Goal: Task Accomplishment & Management: Complete application form

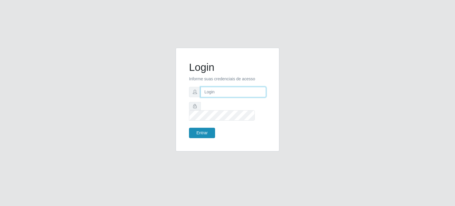
type input "[EMAIL_ADDRESS][DOMAIN_NAME]"
click at [204, 130] on button "Entrar" at bounding box center [202, 133] width 26 height 10
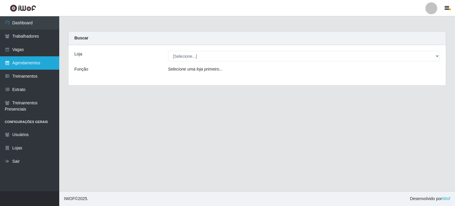
click at [31, 66] on link "Agendamentos" at bounding box center [29, 62] width 59 height 13
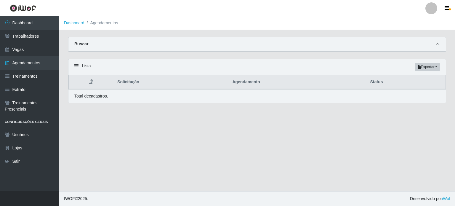
click at [440, 45] on span at bounding box center [437, 44] width 7 height 7
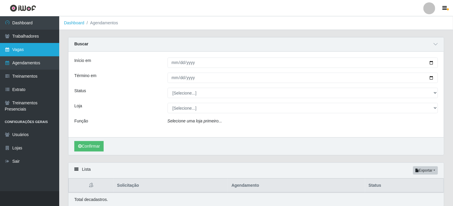
click at [29, 48] on link "Vagas" at bounding box center [29, 49] width 59 height 13
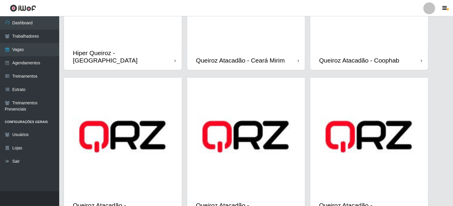
scroll to position [143, 0]
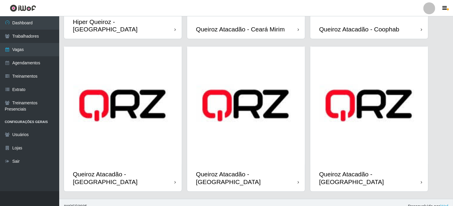
click at [351, 171] on div "Queiroz Atacadão - [GEOGRAPHIC_DATA]" at bounding box center [370, 177] width 102 height 15
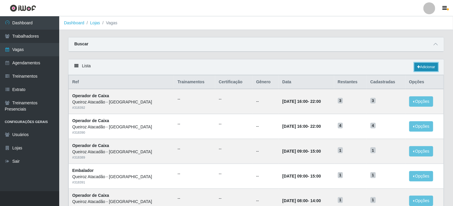
click at [420, 66] on link "Adicionar" at bounding box center [426, 67] width 23 height 8
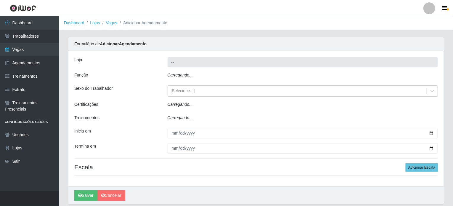
type input "Queiroz Atacadão - [GEOGRAPHIC_DATA]"
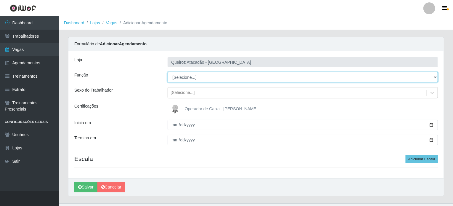
click at [204, 78] on select "[Selecione...] Embalador Embalador + Embalador ++ Operador de Caixa Operador de…" at bounding box center [303, 77] width 271 height 10
select select "70"
click at [168, 72] on select "[Selecione...] Embalador Embalador + Embalador ++ Operador de Caixa Operador de…" at bounding box center [303, 77] width 271 height 10
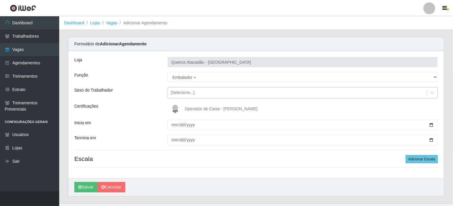
click at [183, 93] on div "[Selecione...]" at bounding box center [183, 93] width 24 height 6
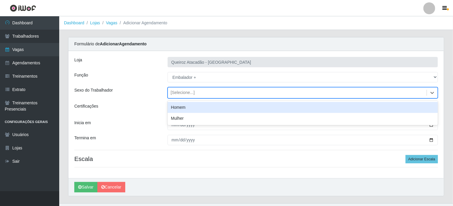
click at [154, 91] on div "Sexo do Trabalhador" at bounding box center [116, 92] width 93 height 11
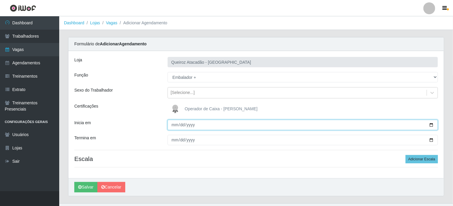
click at [220, 124] on input "Inicia em" at bounding box center [303, 125] width 271 height 10
click at [431, 126] on input "Inicia em" at bounding box center [303, 125] width 271 height 10
type input "[DATE]"
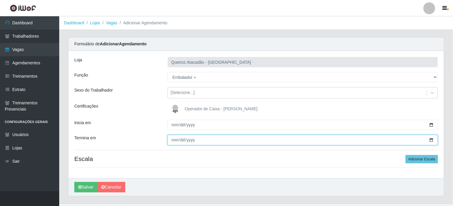
click at [178, 140] on input "Termina em" at bounding box center [303, 140] width 271 height 10
click at [436, 139] on input "Termina em" at bounding box center [303, 140] width 271 height 10
click at [434, 137] on input "Termina em" at bounding box center [303, 140] width 271 height 10
type input "[DATE]"
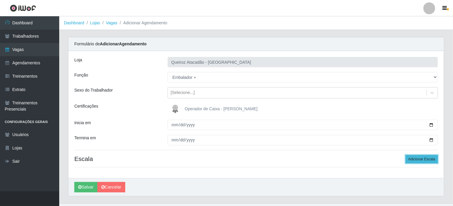
click at [421, 157] on button "Adicionar Escala" at bounding box center [422, 159] width 32 height 8
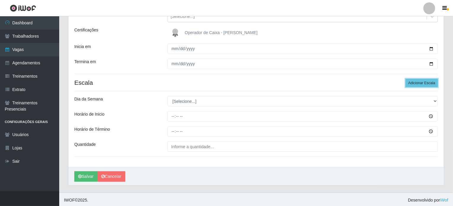
scroll to position [77, 0]
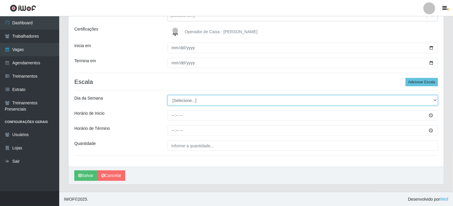
click at [196, 100] on select "[Selecione...] Segunda Terça Quarta Quinta Sexta Sábado Domingo" at bounding box center [303, 100] width 271 height 10
select select "6"
click at [168, 95] on select "[Selecione...] Segunda Terça Quarta Quinta Sexta Sábado Domingo" at bounding box center [303, 100] width 271 height 10
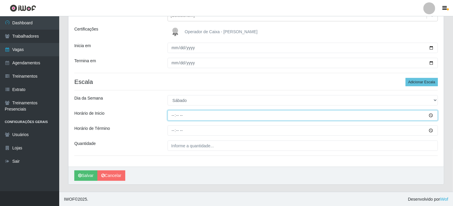
click at [186, 114] on input "Horário de Inicio" at bounding box center [303, 115] width 271 height 10
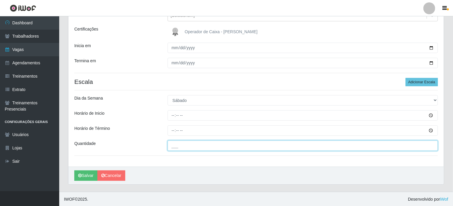
click at [191, 146] on input "___" at bounding box center [303, 145] width 271 height 10
type input "2__"
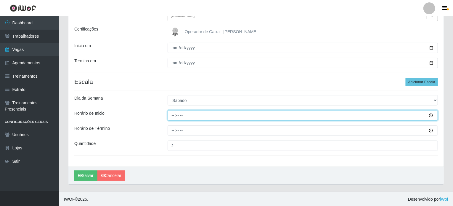
click at [185, 116] on input "Horário de Inicio" at bounding box center [303, 115] width 271 height 10
click at [173, 116] on input "Horário de Inicio" at bounding box center [303, 115] width 271 height 10
click at [430, 116] on input "Horário de Inicio" at bounding box center [303, 115] width 271 height 10
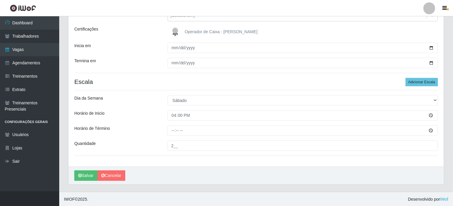
type input "16:00"
click at [152, 118] on div "Horário de Inicio" at bounding box center [116, 115] width 93 height 10
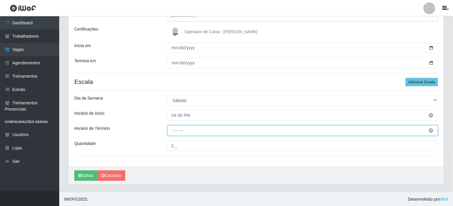
click at [176, 133] on input "Horário de Término" at bounding box center [303, 130] width 271 height 10
type input "22:00"
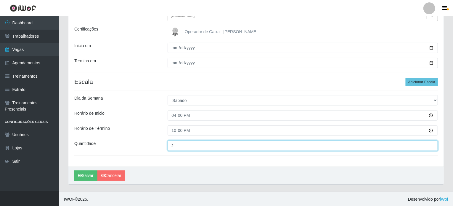
click at [181, 147] on input "2__" at bounding box center [303, 145] width 271 height 10
type input "2__"
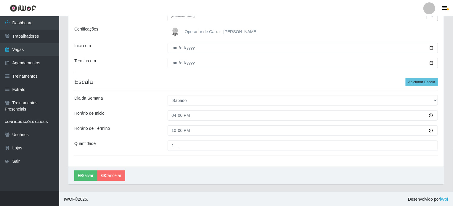
click at [135, 132] on div "Horário de Término" at bounding box center [116, 130] width 93 height 10
click at [420, 82] on button "Adicionar Escala" at bounding box center [422, 82] width 32 height 8
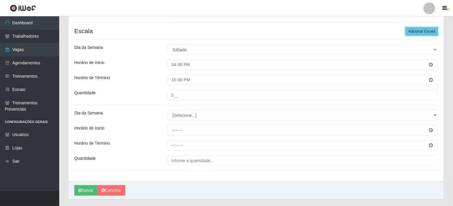
scroll to position [142, 0]
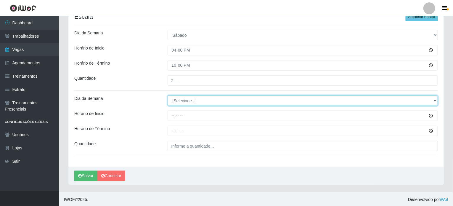
click at [203, 95] on select "[Selecione...] Segunda Terça Quarta Quinta Sexta Sábado Domingo" at bounding box center [303, 100] width 271 height 10
select select "0"
click at [168, 95] on select "[Selecione...] Segunda Terça Quarta Quinta Sexta Sábado Domingo" at bounding box center [303, 100] width 271 height 10
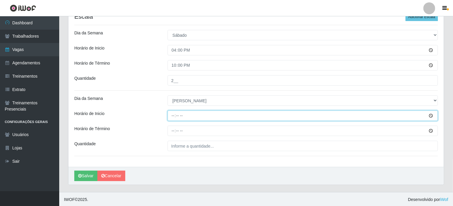
click at [190, 114] on input "Horário de Inicio" at bounding box center [303, 116] width 271 height 10
click at [433, 116] on input "Horário de Inicio" at bounding box center [303, 116] width 271 height 10
click at [179, 116] on input "14:34" at bounding box center [303, 116] width 271 height 10
type input "14:30"
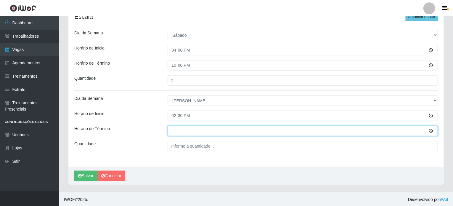
click at [171, 131] on input "Horário de Término" at bounding box center [303, 131] width 271 height 10
type input "20:30"
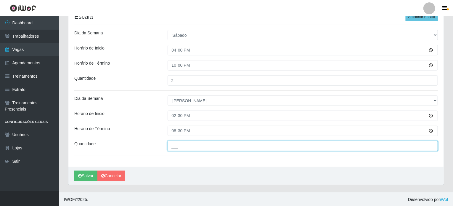
click at [187, 147] on input "___" at bounding box center [303, 146] width 271 height 10
type input "1__"
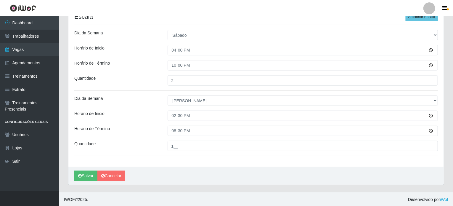
click at [156, 143] on div "Quantidade" at bounding box center [116, 146] width 93 height 10
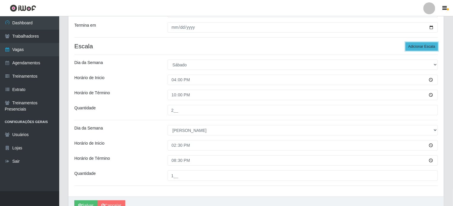
click at [428, 45] on button "Adicionar Escala" at bounding box center [422, 46] width 32 height 8
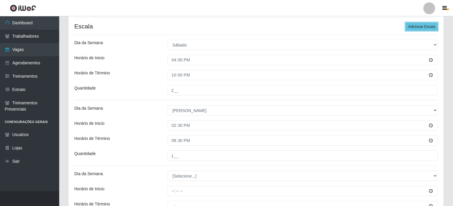
scroll to position [172, 0]
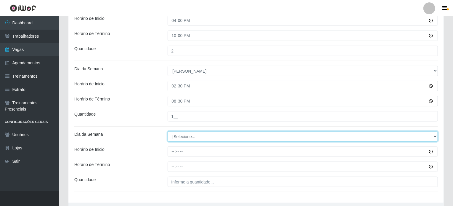
click at [222, 134] on select "[Selecione...] Segunda Terça Quarta Quinta Sexta Sábado Domingo" at bounding box center [303, 136] width 271 height 10
select select "0"
click at [168, 131] on select "[Selecione...] Segunda Terça Quarta Quinta Sexta Sábado Domingo" at bounding box center [303, 136] width 271 height 10
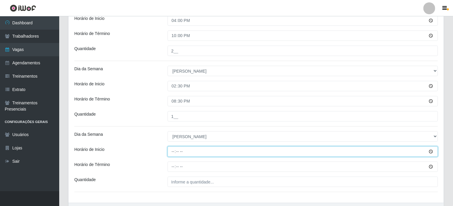
click at [170, 150] on input "Horário de Inicio" at bounding box center [303, 151] width 271 height 10
type input "09:00"
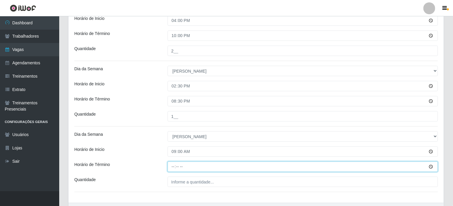
click at [174, 167] on input "Horário de Término" at bounding box center [303, 167] width 271 height 10
type input "15:00"
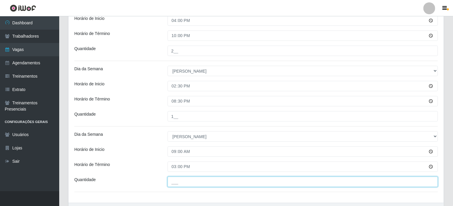
click at [181, 183] on input "___" at bounding box center [303, 182] width 271 height 10
type input "2__"
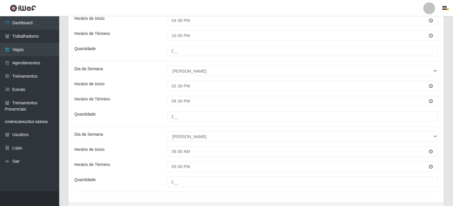
click at [147, 175] on div "[PERSON_NAME] Atacadão - [GEOGRAPHIC_DATA] do Amarante Função [Selecione...] Em…" at bounding box center [256, 41] width 376 height 324
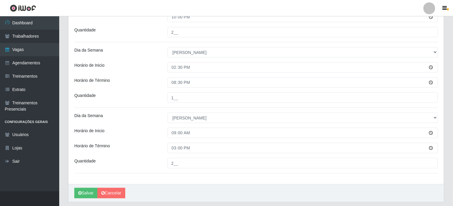
scroll to position [208, 0]
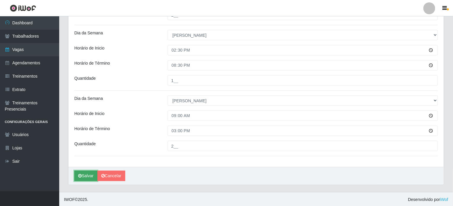
click at [84, 175] on button "Salvar" at bounding box center [85, 176] width 23 height 10
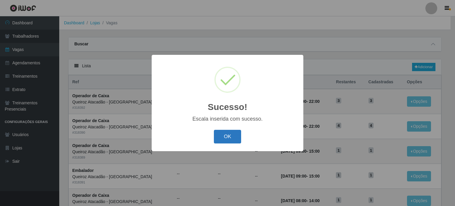
click at [226, 137] on button "OK" at bounding box center [228, 137] width 28 height 14
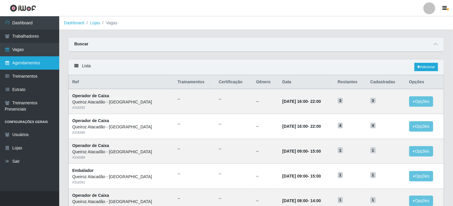
click at [41, 64] on link "Agendamentos" at bounding box center [29, 62] width 59 height 13
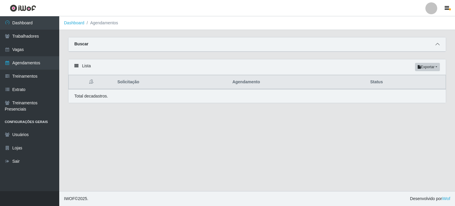
click at [437, 44] on icon at bounding box center [438, 44] width 4 height 4
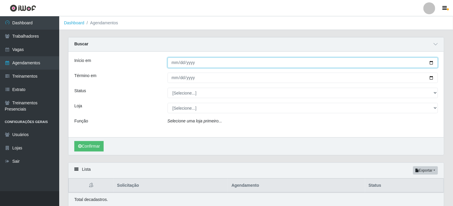
click at [172, 63] on input "Início em" at bounding box center [303, 62] width 271 height 10
type input "[DATE]"
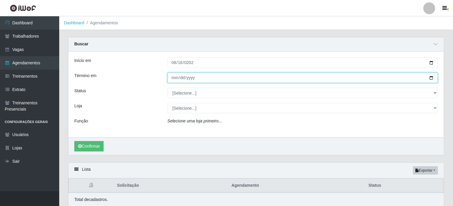
click at [173, 76] on input "Término em" at bounding box center [303, 78] width 271 height 10
type input "[DATE]"
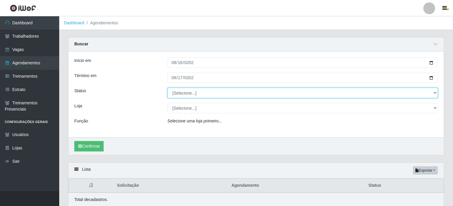
click at [180, 91] on select "[Selecione...] AGENDADO AGUARDANDO LIBERAR EM ANDAMENTO EM REVISÃO FINALIZADO C…" at bounding box center [303, 93] width 271 height 10
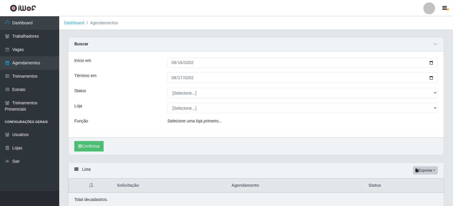
click at [152, 95] on div "Status" at bounding box center [116, 93] width 93 height 10
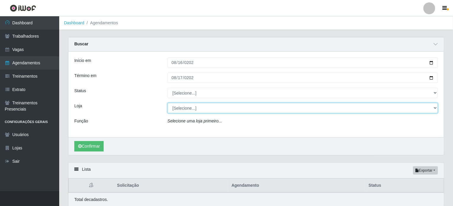
click at [187, 106] on select "[Selecione...] Hiper Queiroz - [GEOGRAPHIC_DATA] [GEOGRAPHIC_DATA] [GEOGRAPHIC_…" at bounding box center [303, 108] width 271 height 10
select select "464"
click at [168, 103] on select "[Selecione...] Hiper Queiroz - [GEOGRAPHIC_DATA] [GEOGRAPHIC_DATA] [GEOGRAPHIC_…" at bounding box center [303, 108] width 271 height 10
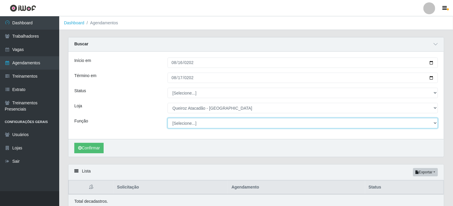
click at [194, 125] on select "[Selecione...] Embalador Embalador + Embalador ++ Operador de Caixa Operador de…" at bounding box center [303, 123] width 271 height 10
select select "70"
click at [168, 118] on select "[Selecione...] Embalador Embalador + Embalador ++ Operador de Caixa Operador de…" at bounding box center [303, 123] width 271 height 10
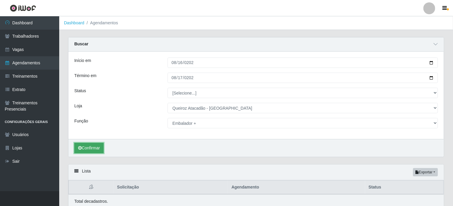
click at [97, 148] on button "Confirmar" at bounding box center [88, 148] width 29 height 10
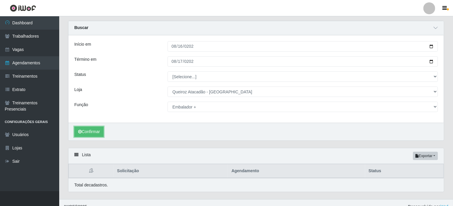
scroll to position [24, 0]
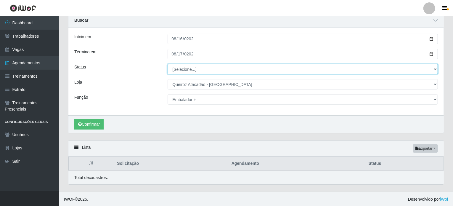
click at [238, 71] on select "[Selecione...] AGENDADO AGUARDANDO LIBERAR EM ANDAMENTO EM REVISÃO FINALIZADO C…" at bounding box center [303, 69] width 271 height 10
click at [168, 64] on select "[Selecione...] AGENDADO AGUARDANDO LIBERAR EM ANDAMENTO EM REVISÃO FINALIZADO C…" at bounding box center [303, 69] width 271 height 10
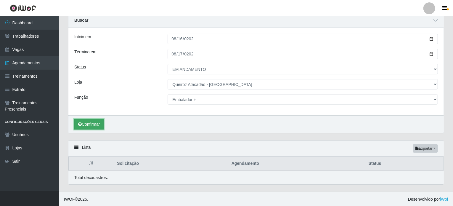
click at [90, 125] on button "Confirmar" at bounding box center [88, 124] width 29 height 10
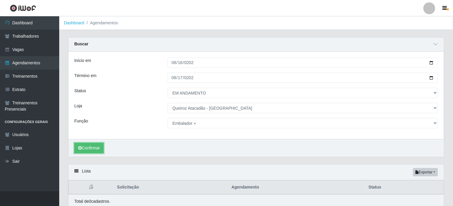
scroll to position [24, 0]
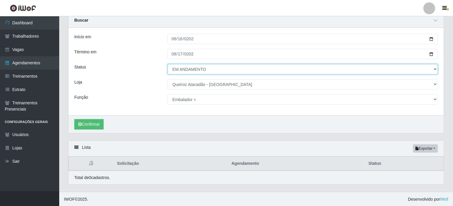
click at [207, 70] on select "[Selecione...] AGENDADO AGUARDANDO LIBERAR EM ANDAMENTO EM REVISÃO FINALIZADO C…" at bounding box center [303, 69] width 271 height 10
select select "AGENDADO"
click at [168, 64] on select "[Selecione...] AGENDADO AGUARDANDO LIBERAR EM ANDAMENTO EM REVISÃO FINALIZADO C…" at bounding box center [303, 69] width 271 height 10
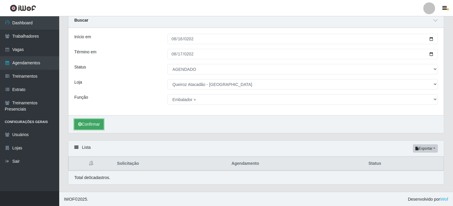
click at [97, 125] on button "Confirmar" at bounding box center [88, 124] width 29 height 10
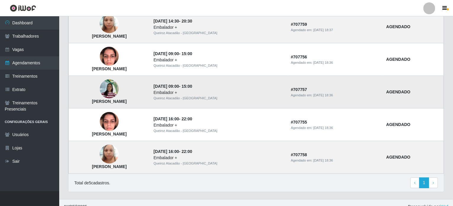
scroll to position [191, 0]
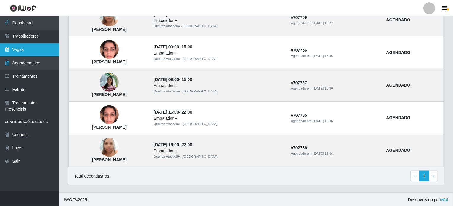
click at [39, 53] on link "Vagas" at bounding box center [29, 49] width 59 height 13
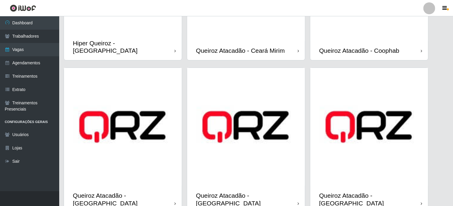
scroll to position [143, 0]
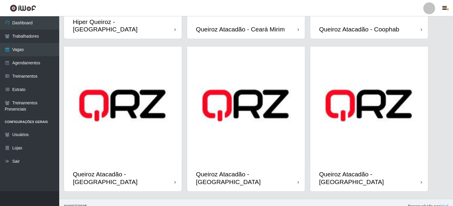
click at [344, 170] on div "Queiroz Atacadão - [GEOGRAPHIC_DATA]" at bounding box center [370, 177] width 102 height 15
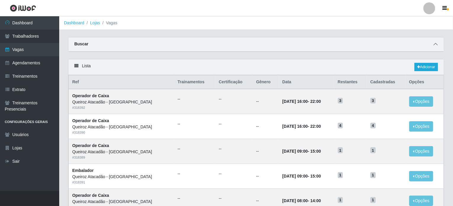
click at [434, 45] on span at bounding box center [435, 44] width 7 height 7
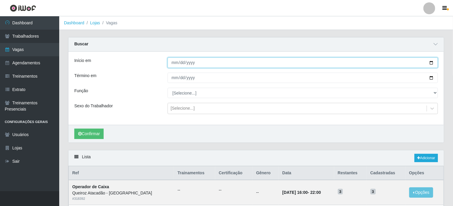
click at [175, 63] on input "Início em" at bounding box center [303, 62] width 271 height 10
click at [429, 62] on input "Início em" at bounding box center [303, 62] width 271 height 10
click at [433, 63] on input "Início em" at bounding box center [303, 62] width 271 height 10
type input "[DATE]"
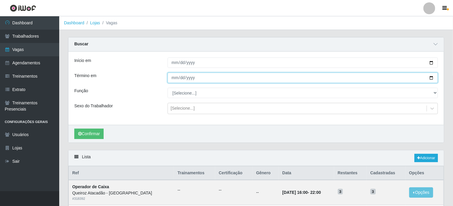
click at [180, 80] on input "Término em" at bounding box center [303, 78] width 271 height 10
click at [434, 79] on input "Término em" at bounding box center [303, 78] width 271 height 10
type input "[DATE]"
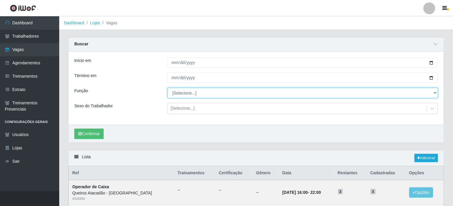
click at [199, 91] on select "[Selecione...] Embalador Embalador + Embalador ++ Operador de Caixa Operador de…" at bounding box center [303, 93] width 271 height 10
select select "70"
click at [168, 88] on select "[Selecione...] Embalador Embalador + Embalador ++ Operador de Caixa Operador de…" at bounding box center [303, 93] width 271 height 10
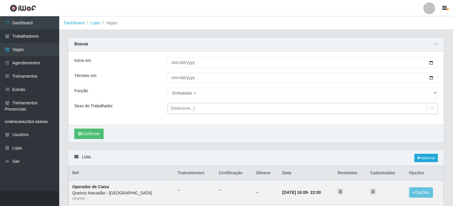
click at [199, 110] on div "[Selecione...]" at bounding box center [297, 109] width 259 height 10
click at [136, 111] on div "Sexo do Trabalhador" at bounding box center [116, 108] width 93 height 11
click at [104, 134] on button "Confirmar" at bounding box center [88, 134] width 29 height 10
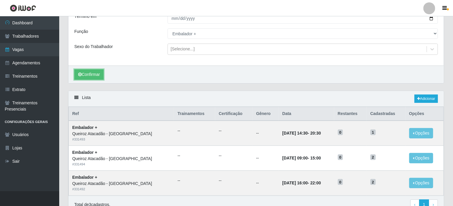
scroll to position [88, 0]
